Goal: Task Accomplishment & Management: Manage account settings

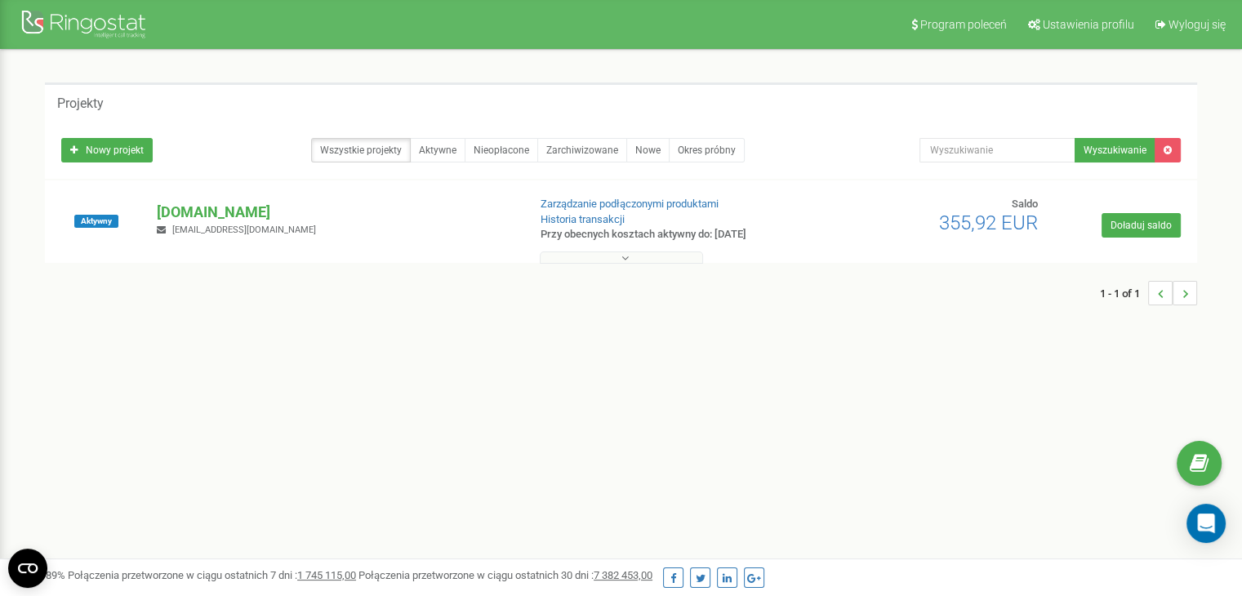
click at [624, 259] on icon at bounding box center [624, 257] width 7 height 11
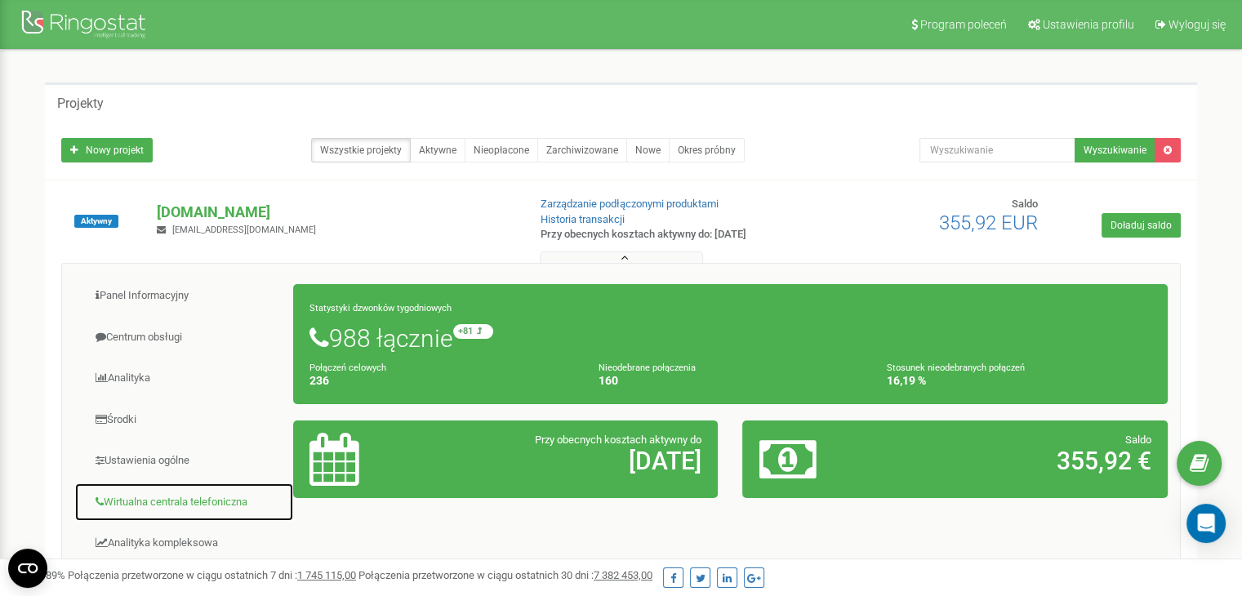
click at [202, 493] on link "Wirtualna centrala telefoniczna" at bounding box center [184, 502] width 220 height 40
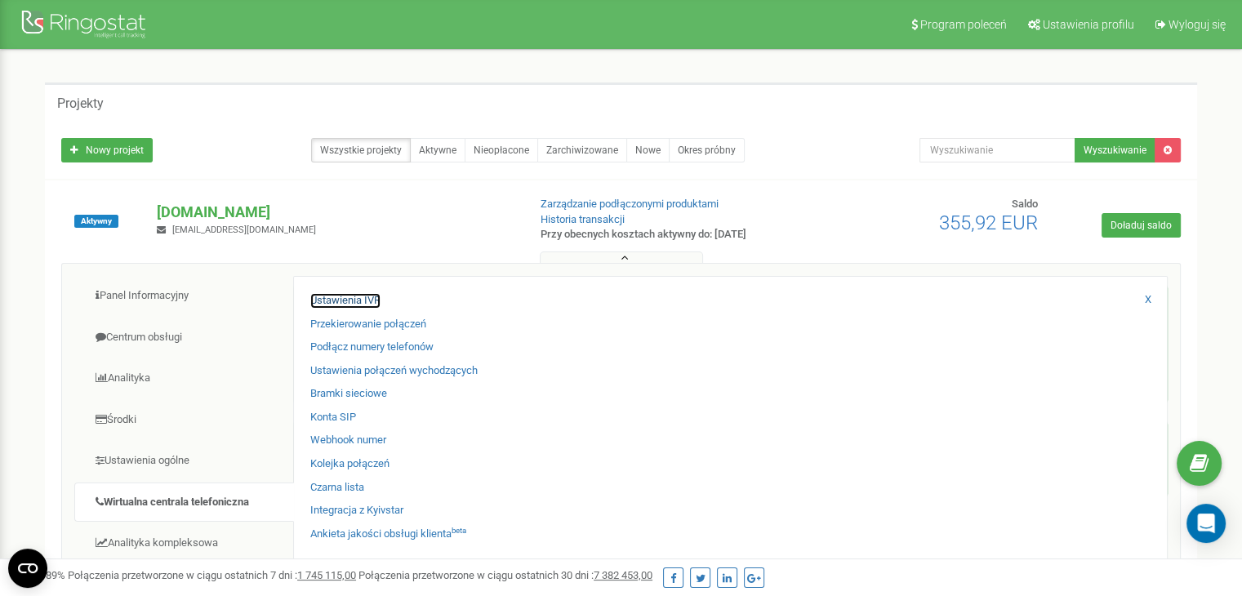
click at [372, 296] on link "Ustawienia IVR" at bounding box center [345, 301] width 70 height 16
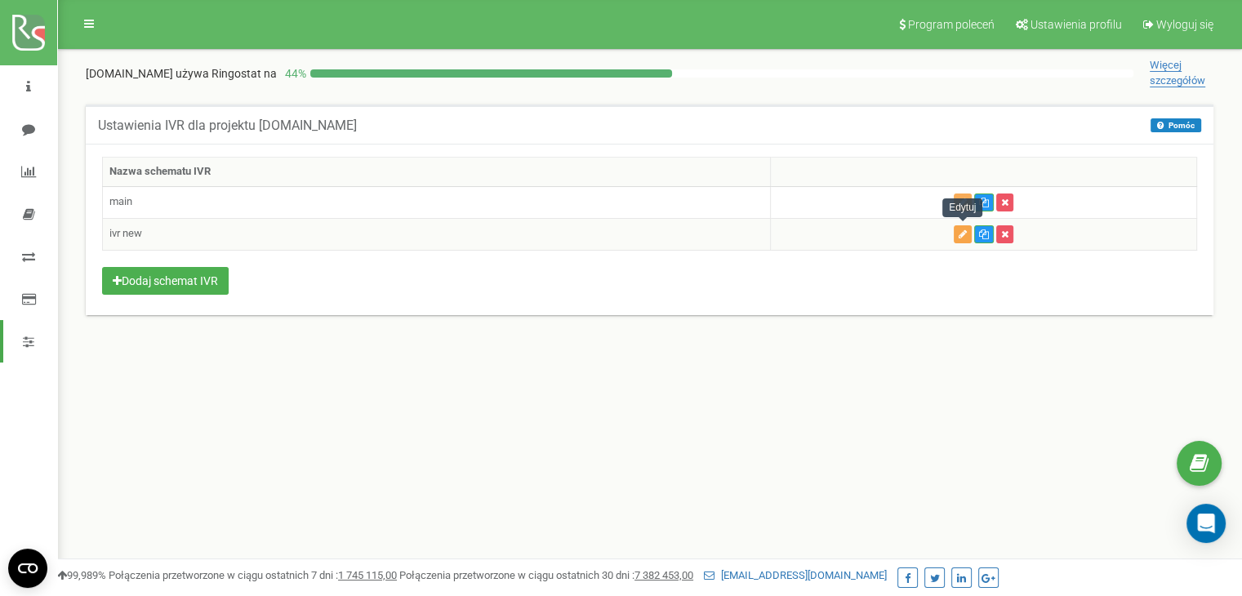
click at [957, 237] on button "button" at bounding box center [962, 234] width 18 height 18
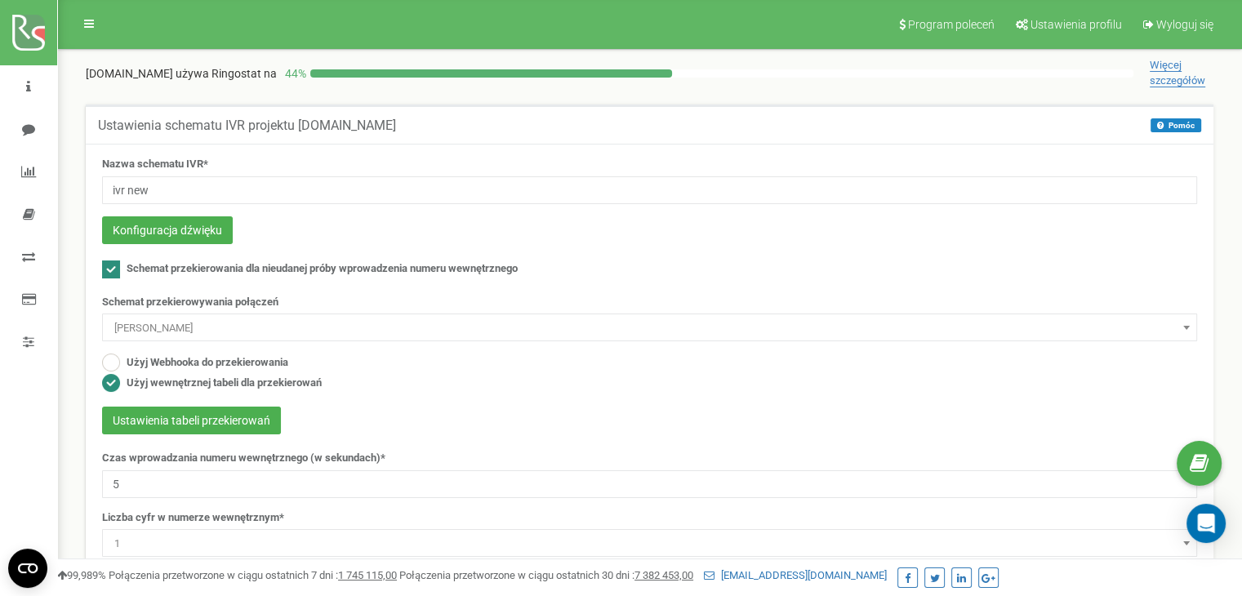
click at [284, 322] on span "[PERSON_NAME]" at bounding box center [649, 328] width 1083 height 23
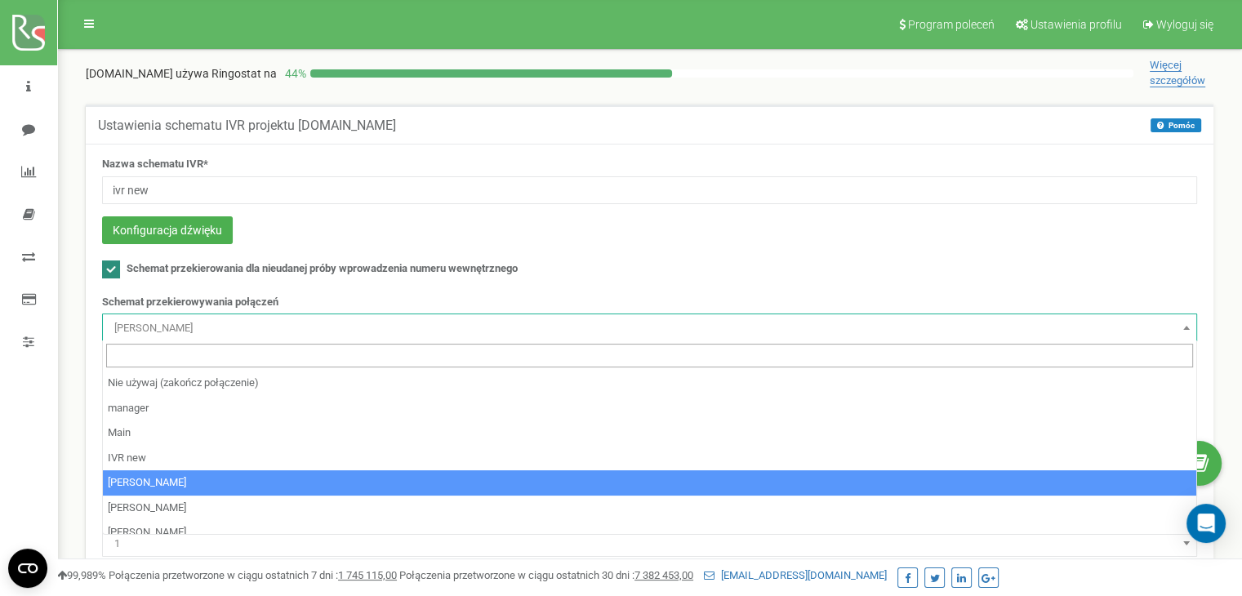
select select "140450"
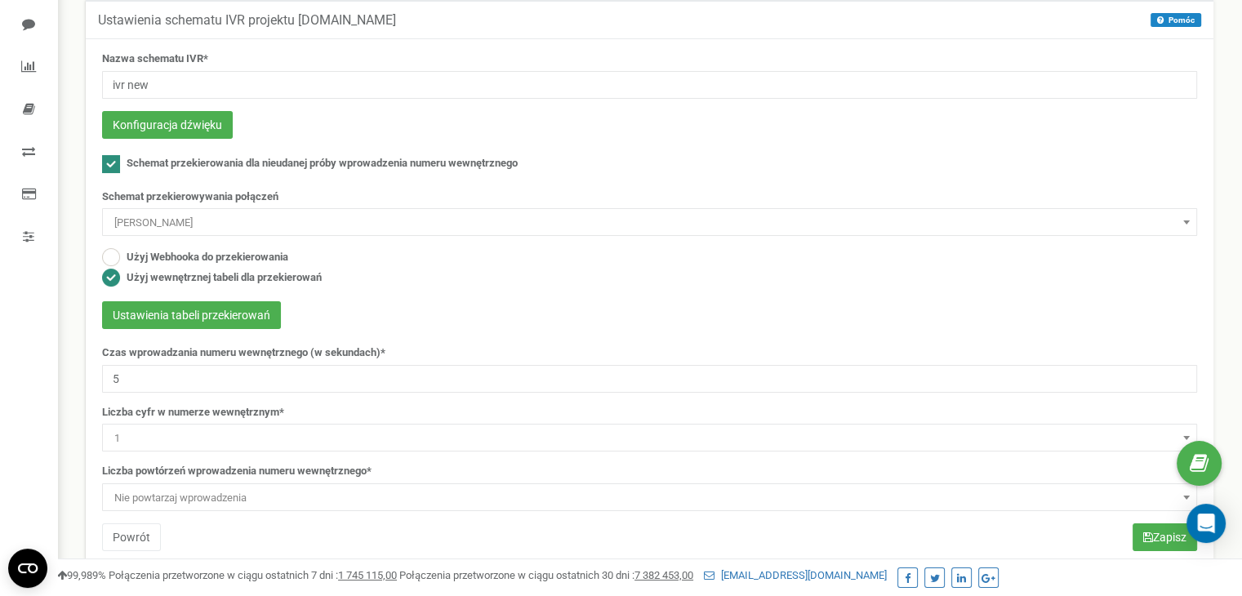
scroll to position [245, 0]
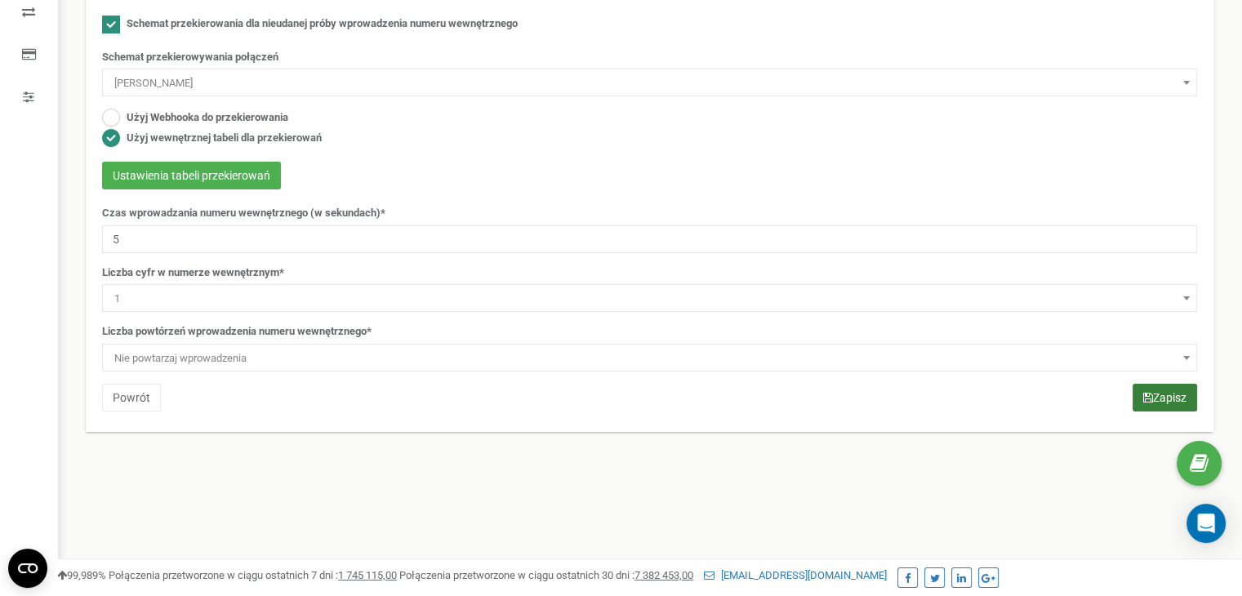
click at [1172, 393] on button "Zapisz" at bounding box center [1164, 398] width 64 height 28
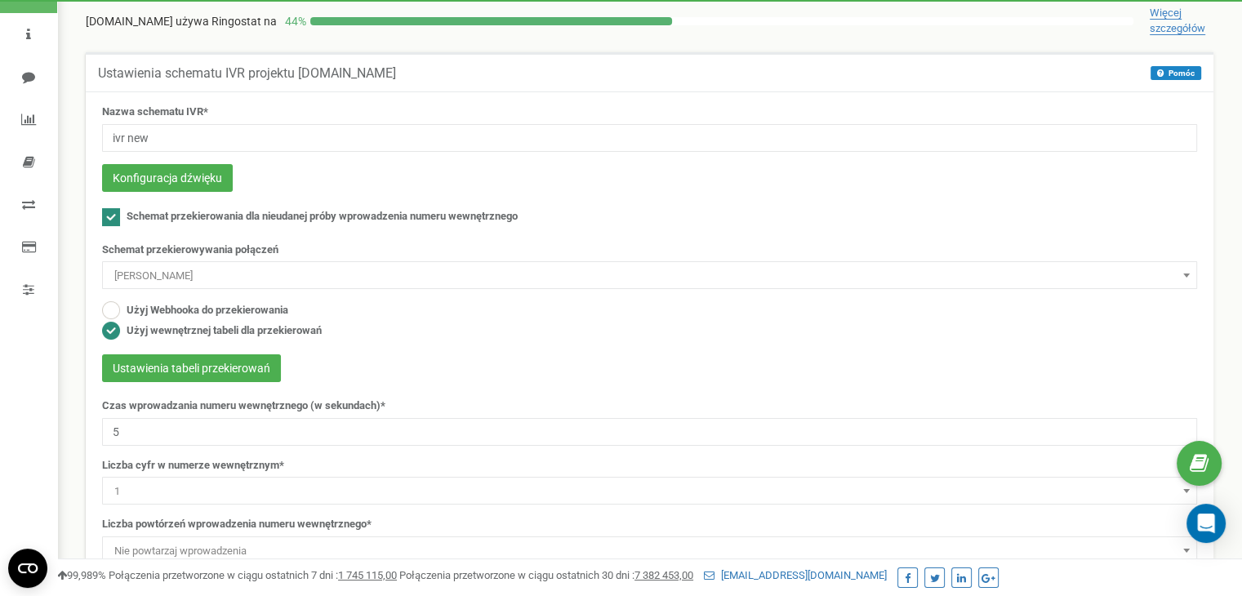
scroll to position [82, 0]
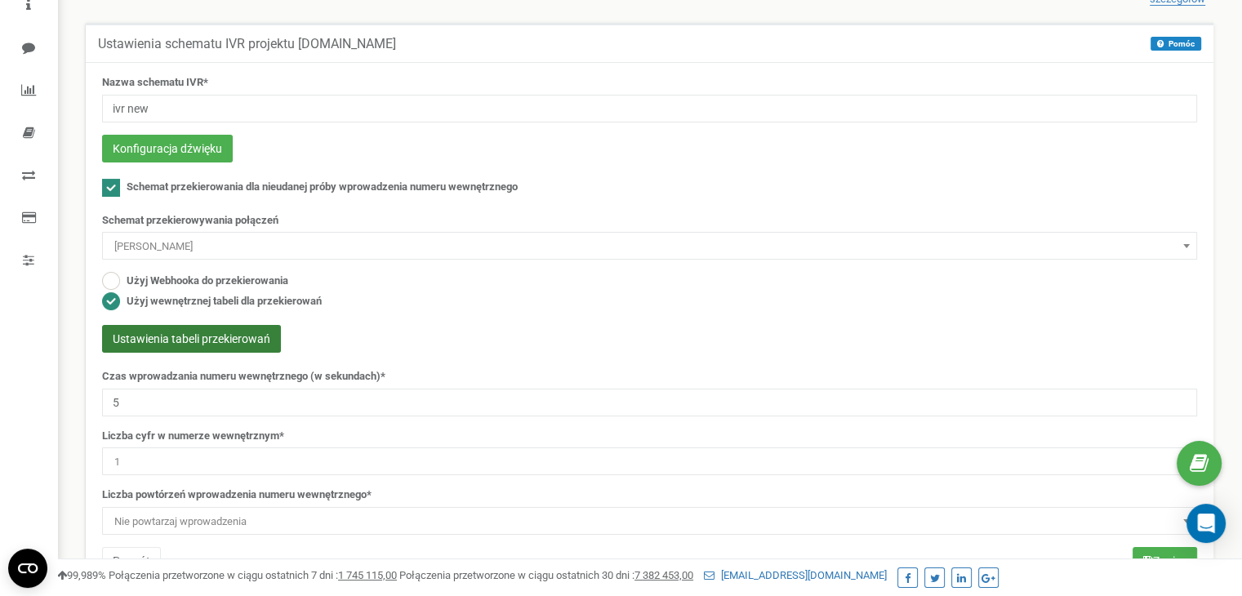
click at [189, 334] on button "Ustawienia tabeli przekierowań" at bounding box center [191, 339] width 179 height 28
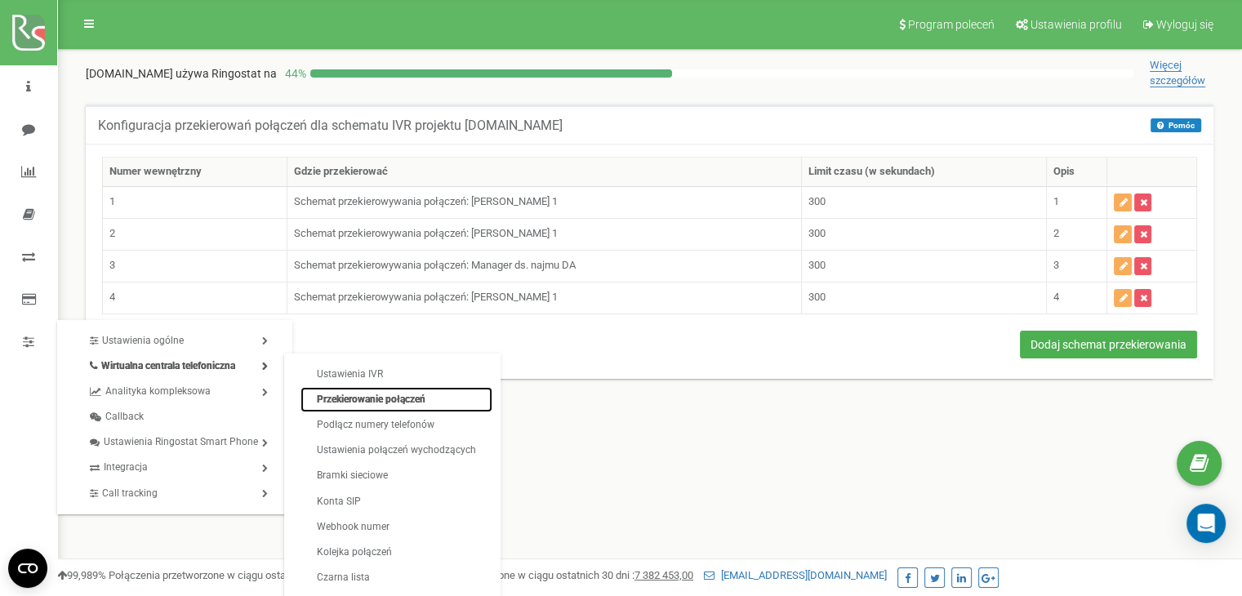
click at [355, 398] on link "Przekierowanie połączeń" at bounding box center [396, 399] width 192 height 25
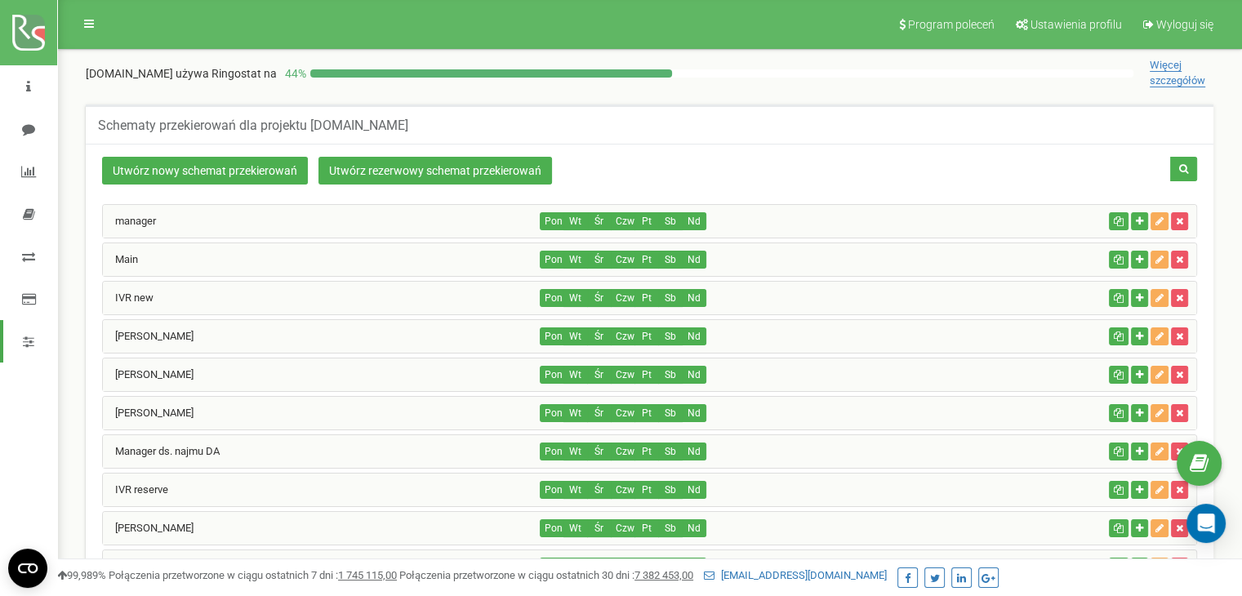
click at [327, 300] on div "IVR new" at bounding box center [322, 298] width 438 height 33
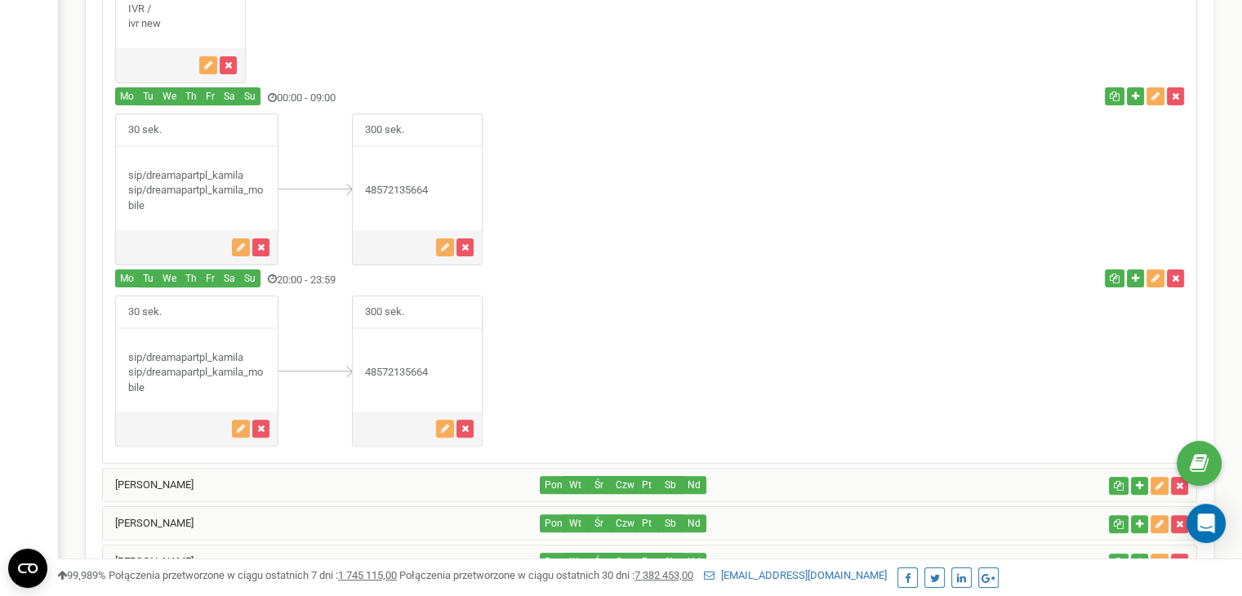
scroll to position [490, 0]
